Goal: Transaction & Acquisition: Purchase product/service

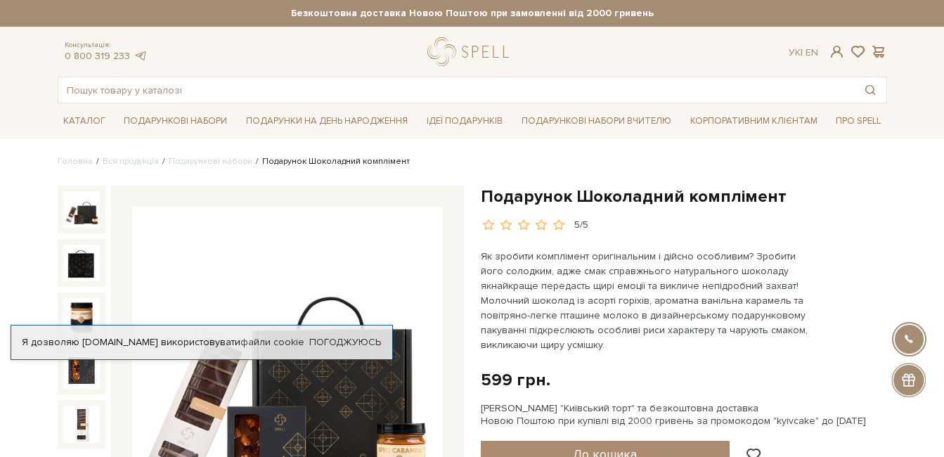
click at [343, 375] on img at bounding box center [287, 362] width 311 height 311
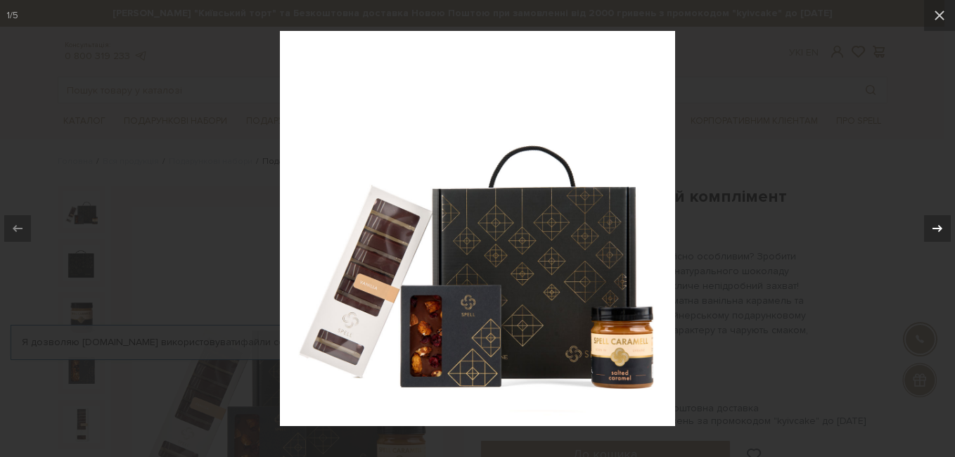
click at [935, 229] on icon at bounding box center [937, 228] width 17 height 17
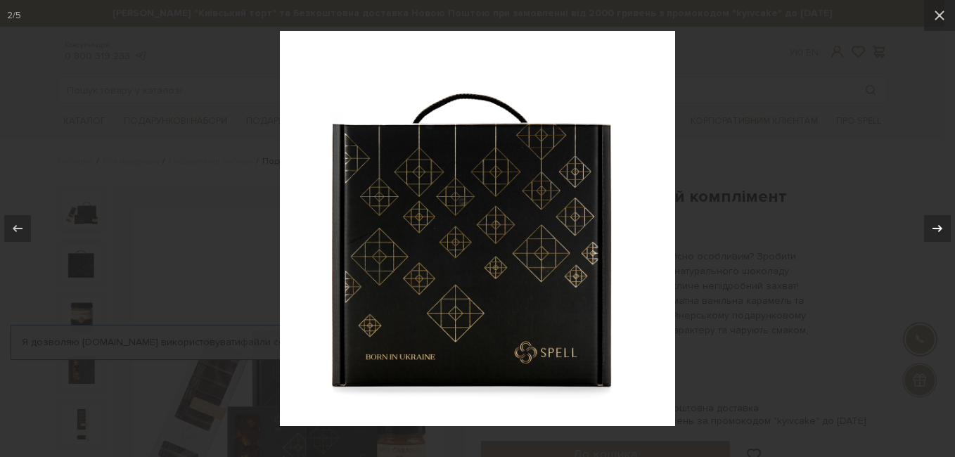
click at [935, 229] on icon at bounding box center [937, 228] width 17 height 17
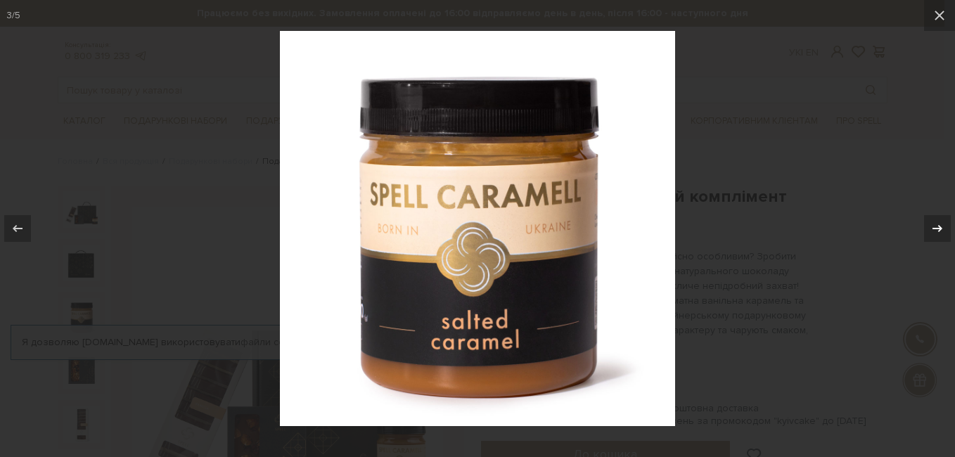
click at [935, 229] on icon at bounding box center [937, 228] width 17 height 17
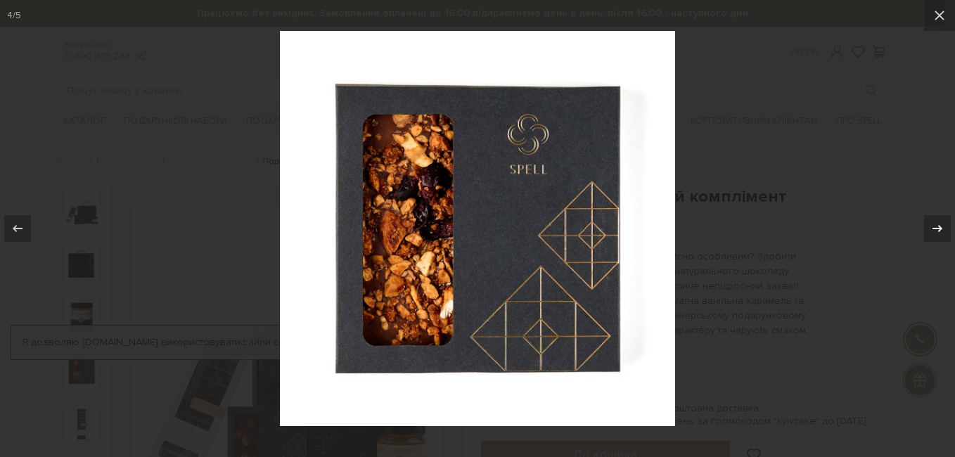
click at [935, 229] on icon at bounding box center [937, 228] width 17 height 17
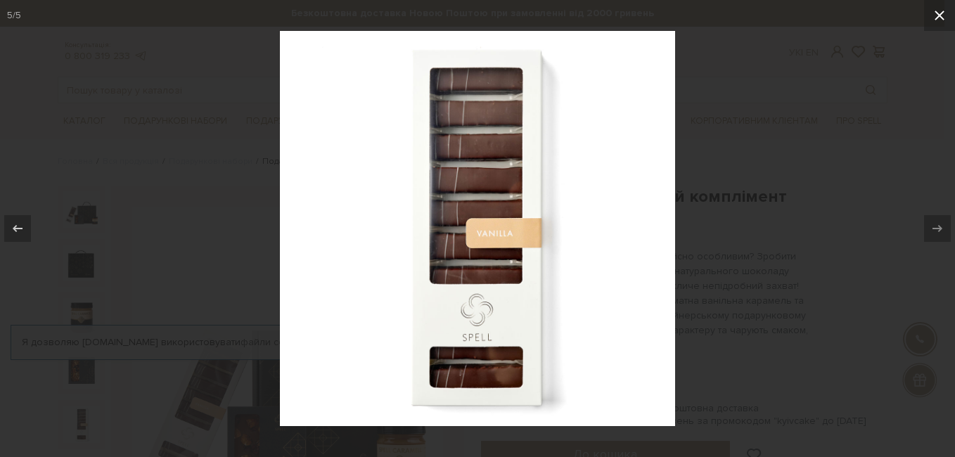
click at [939, 11] on icon at bounding box center [939, 15] width 17 height 17
